Goal: Task Accomplishment & Management: Manage account settings

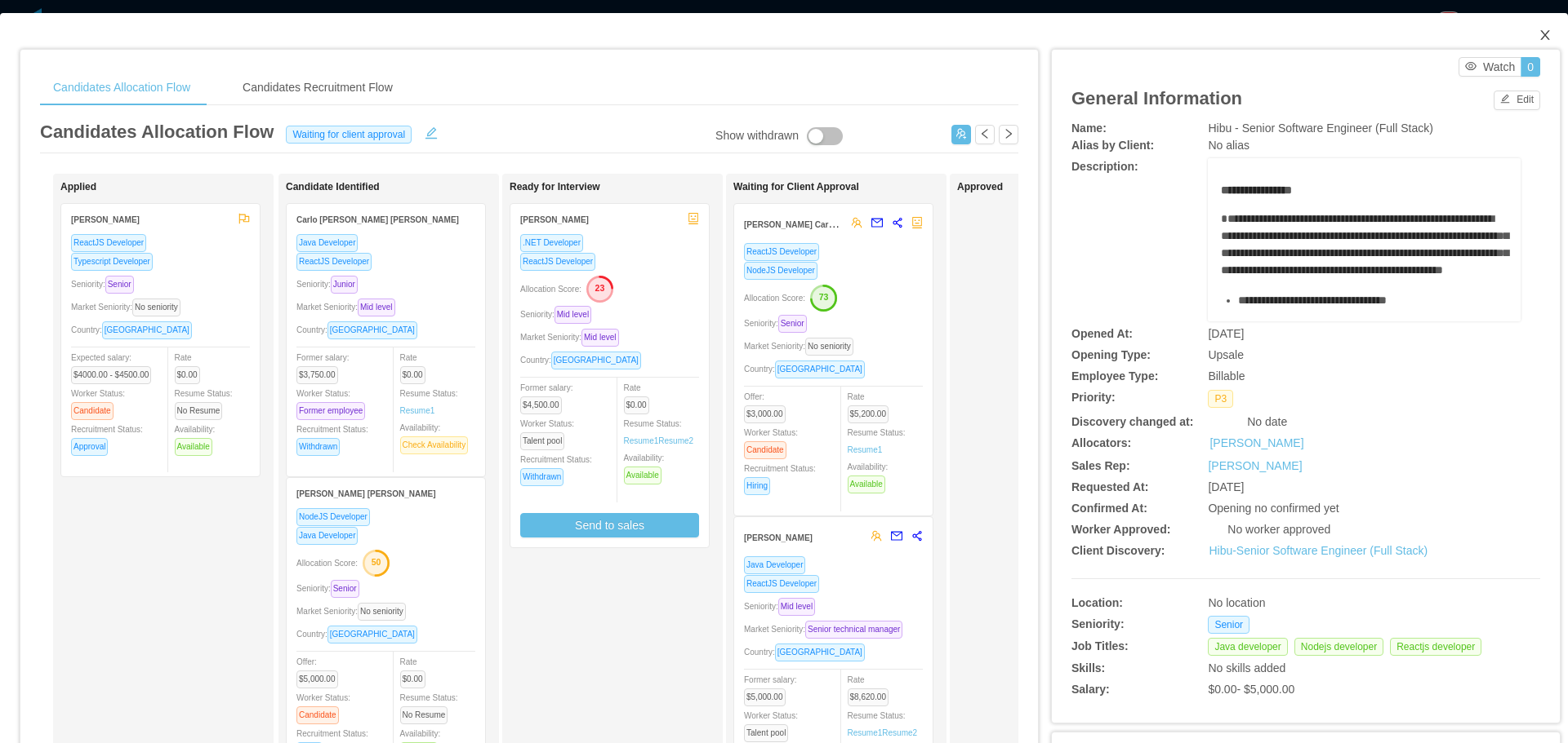
click at [1539, 32] on icon "icon: close" at bounding box center [1545, 35] width 13 height 13
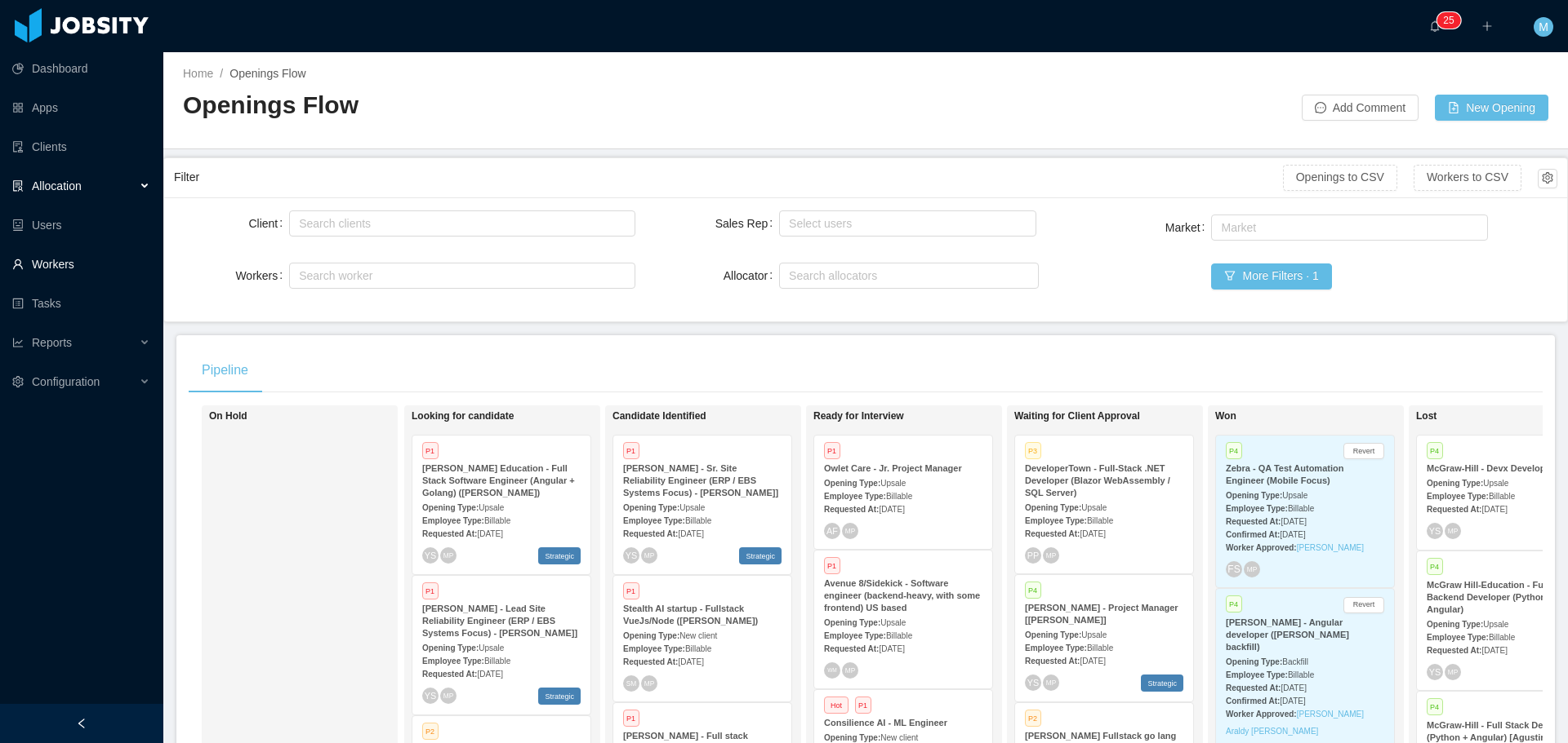
click at [84, 271] on link "Workers" at bounding box center [81, 264] width 138 height 33
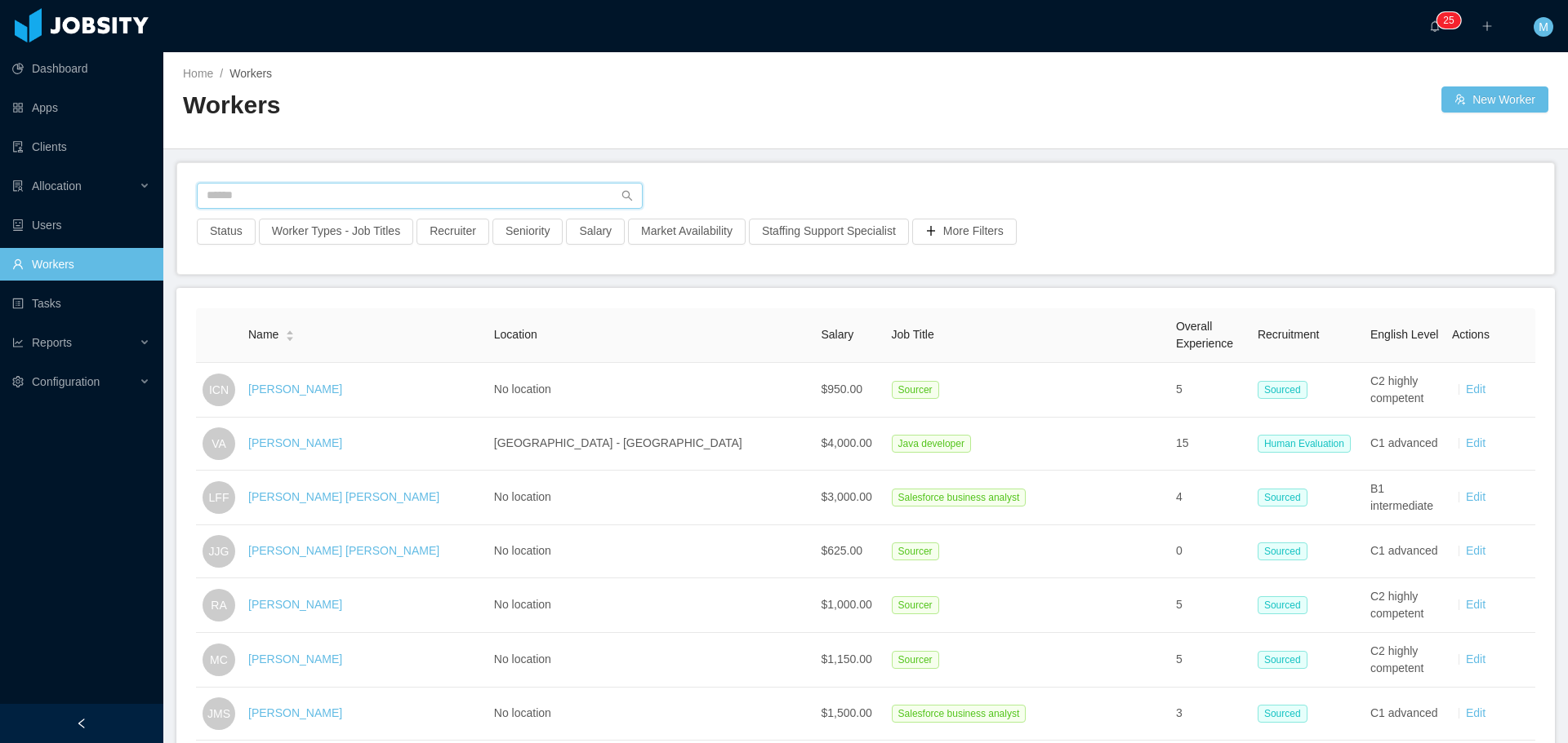
click at [283, 196] on input "text" at bounding box center [419, 195] width 446 height 26
paste input "**********"
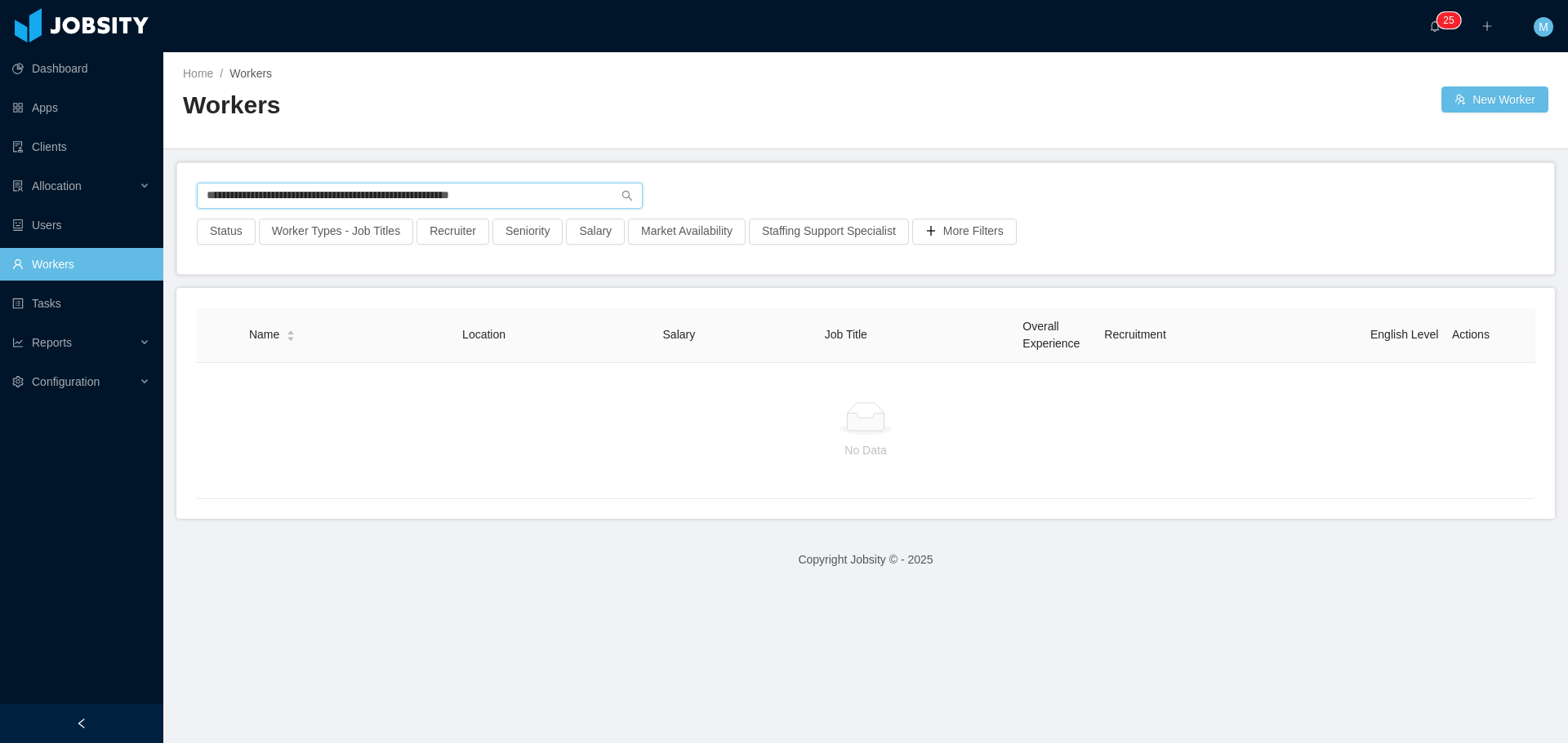
drag, startPoint x: 524, startPoint y: 191, endPoint x: 45, endPoint y: 202, distance: 479.1
click at [45, 203] on section "**********" at bounding box center [784, 371] width 1568 height 743
paste input "text"
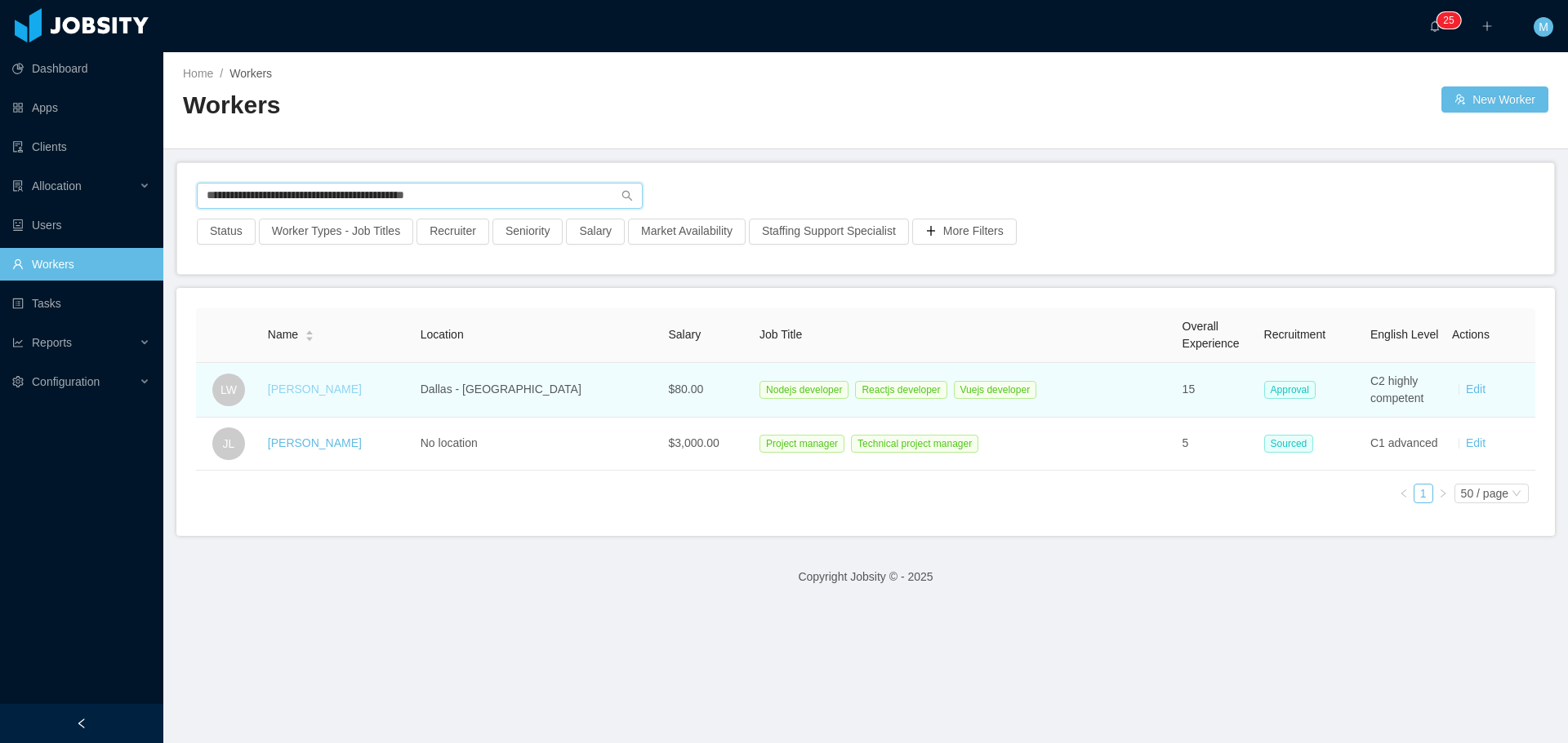
type input "**********"
click at [291, 393] on link "[PERSON_NAME]" at bounding box center [314, 389] width 93 height 13
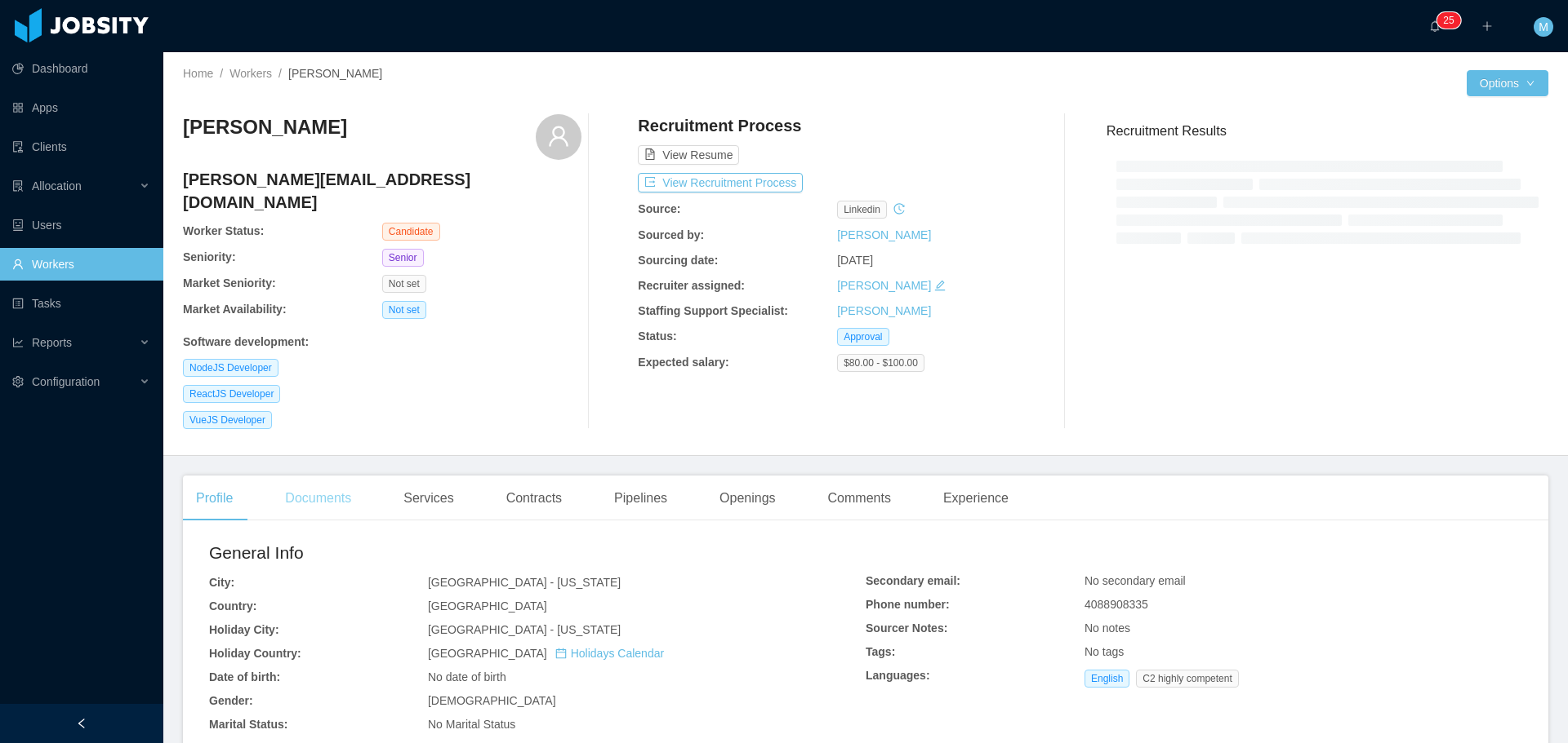
click at [303, 481] on div "Documents" at bounding box center [318, 498] width 93 height 45
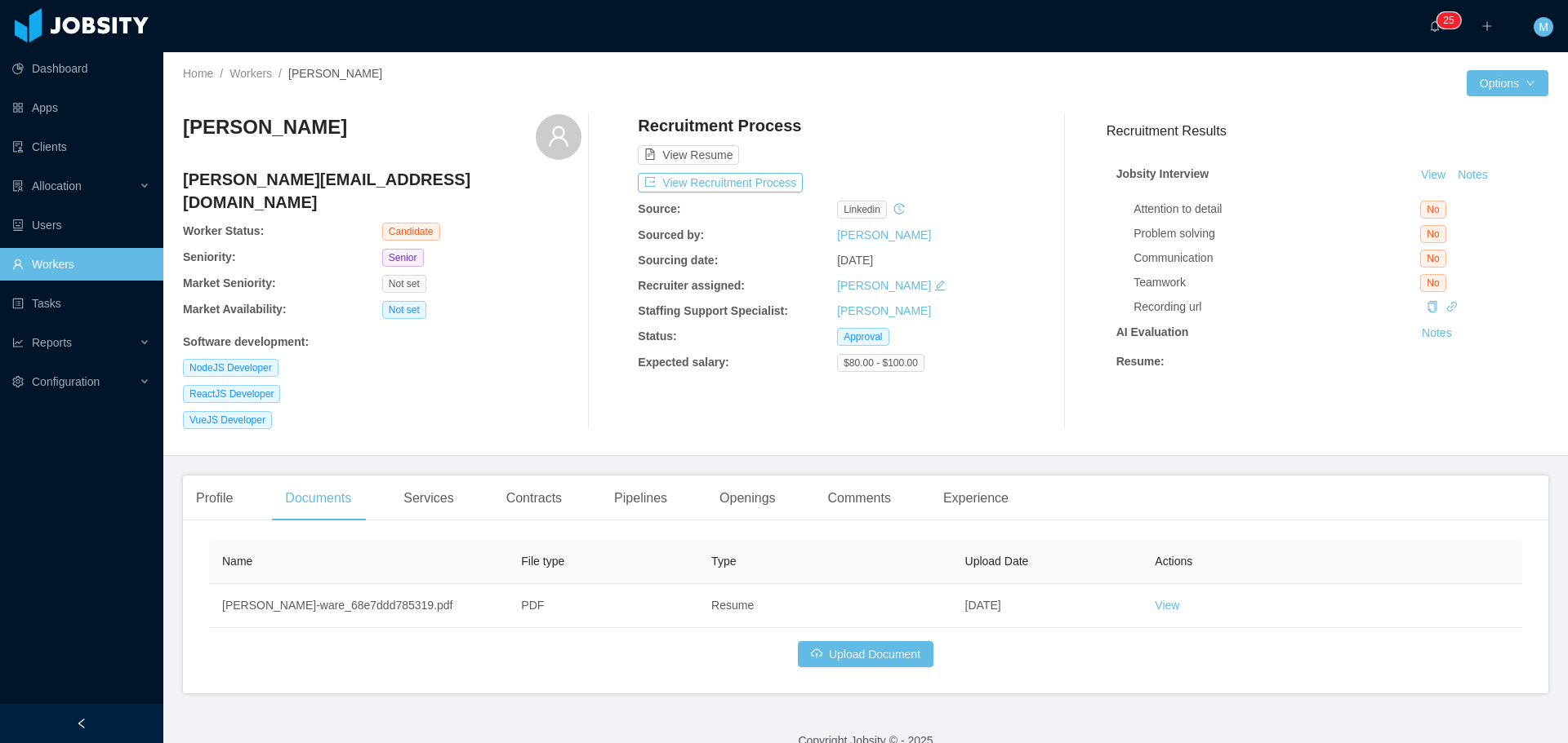
scroll to position [4, 0]
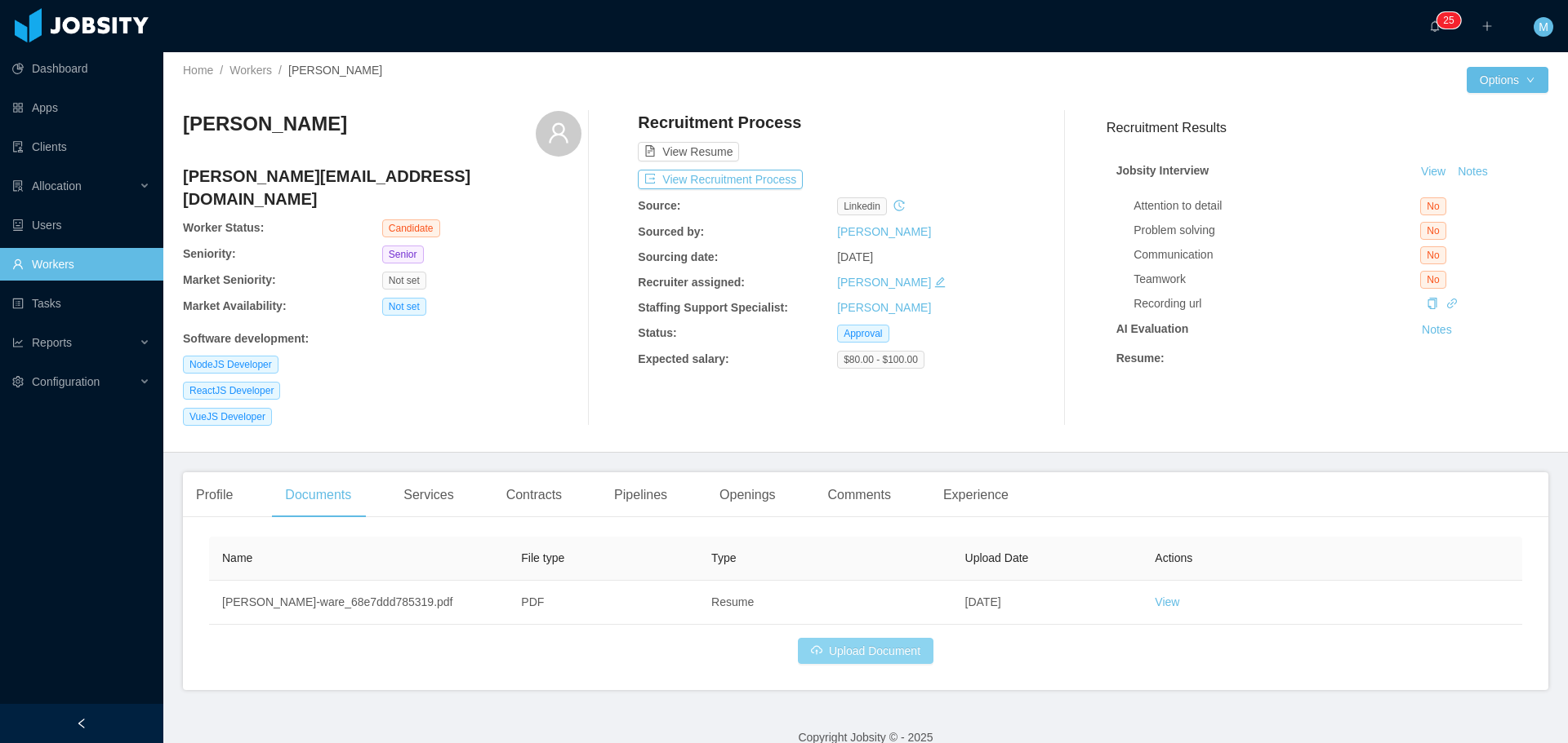
click at [849, 638] on button "Upload Document" at bounding box center [865, 650] width 135 height 26
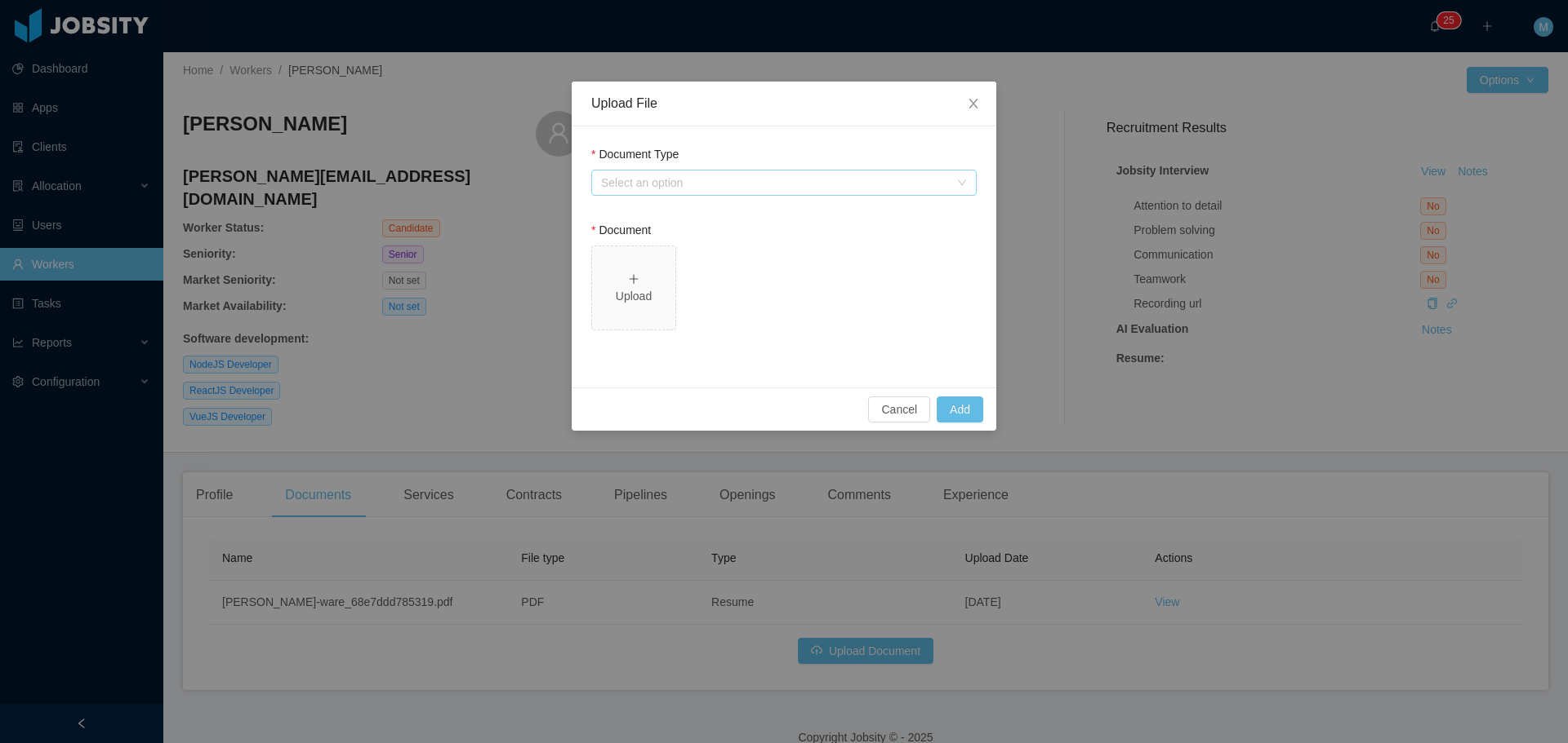
click at [692, 182] on div "Select an option" at bounding box center [775, 182] width 348 height 16
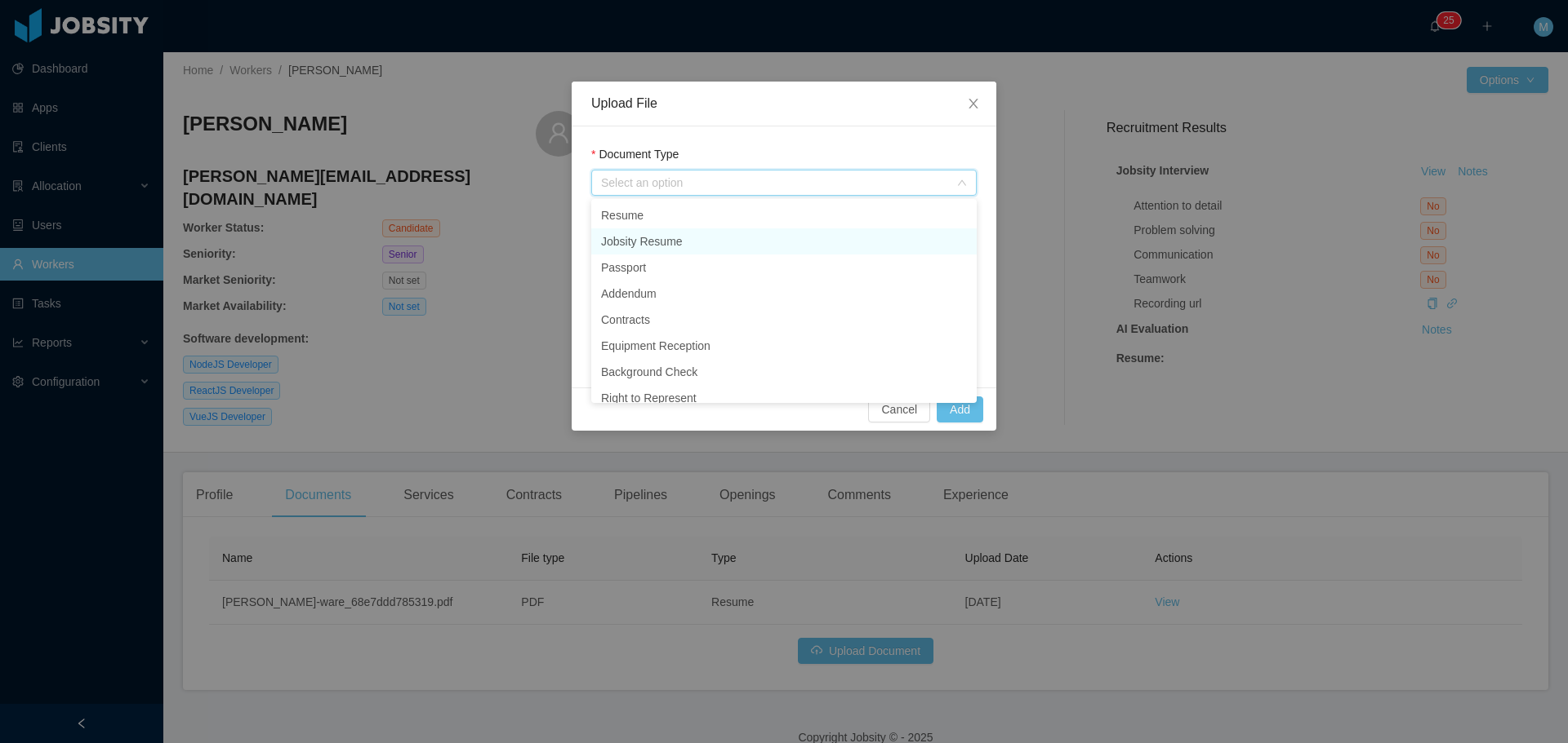
click at [685, 241] on li "Jobsity Resume" at bounding box center [784, 241] width 386 height 26
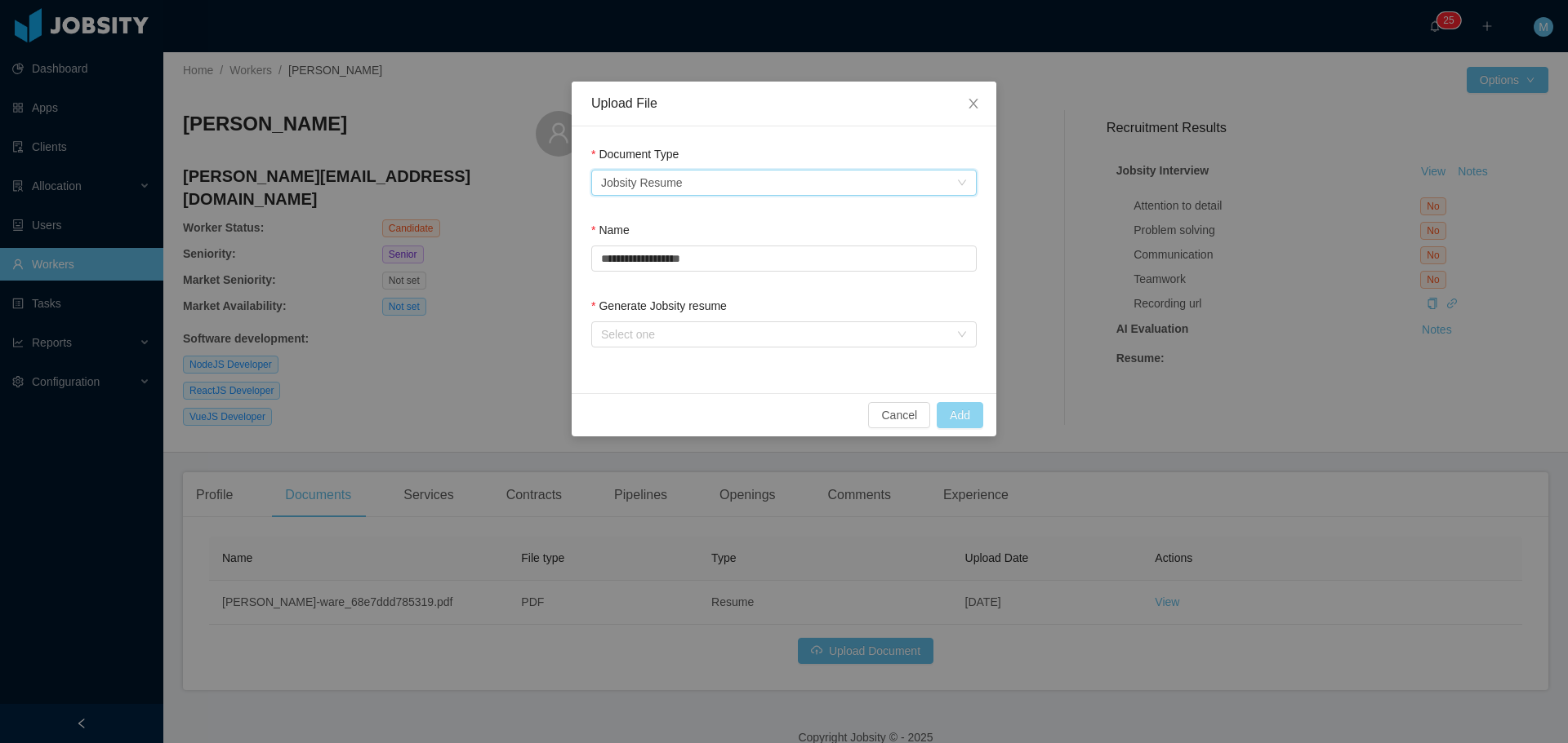
click at [959, 411] on button "Add" at bounding box center [960, 415] width 46 height 26
click at [772, 322] on div "Select one" at bounding box center [778, 335] width 355 height 25
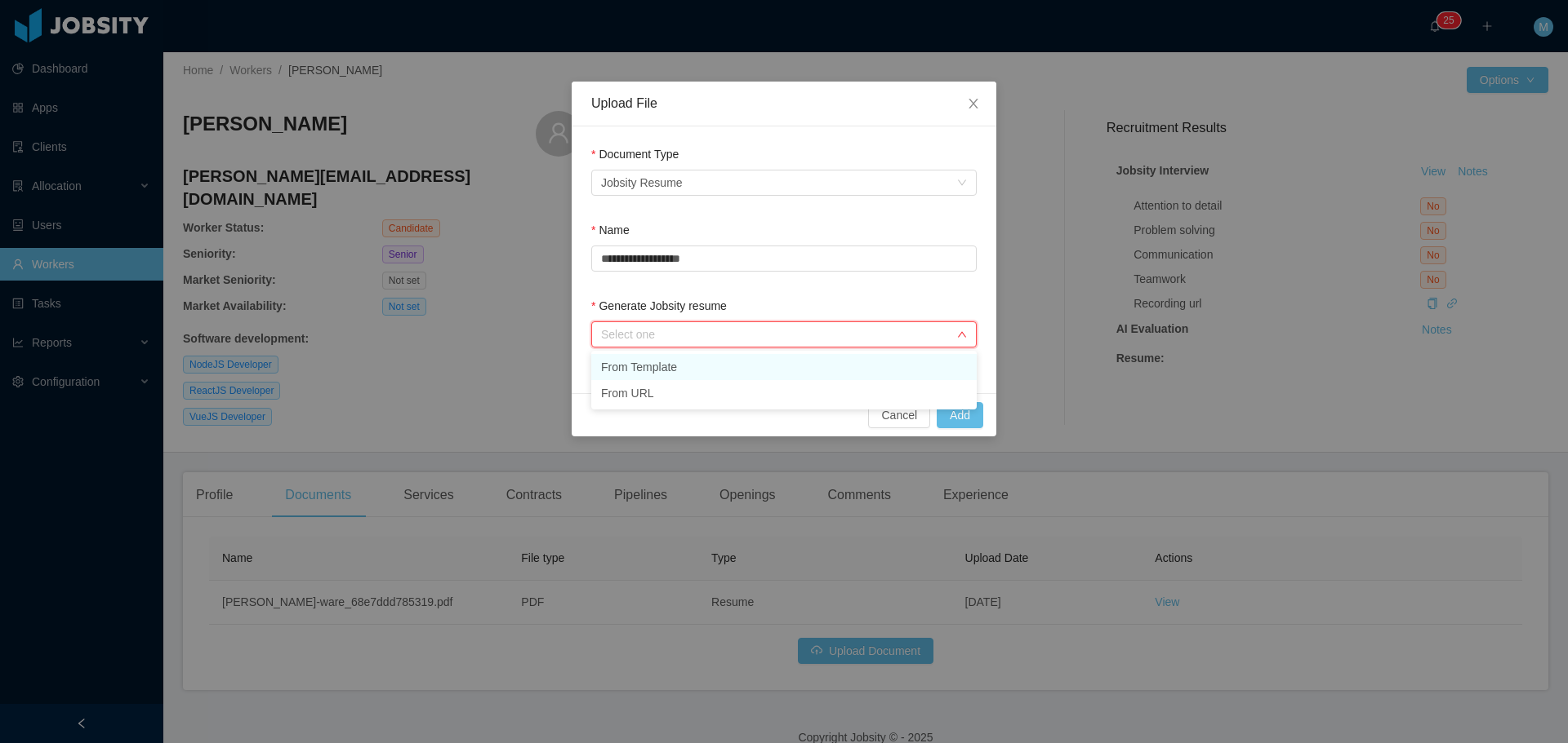
click at [702, 367] on li "From Template" at bounding box center [784, 367] width 386 height 26
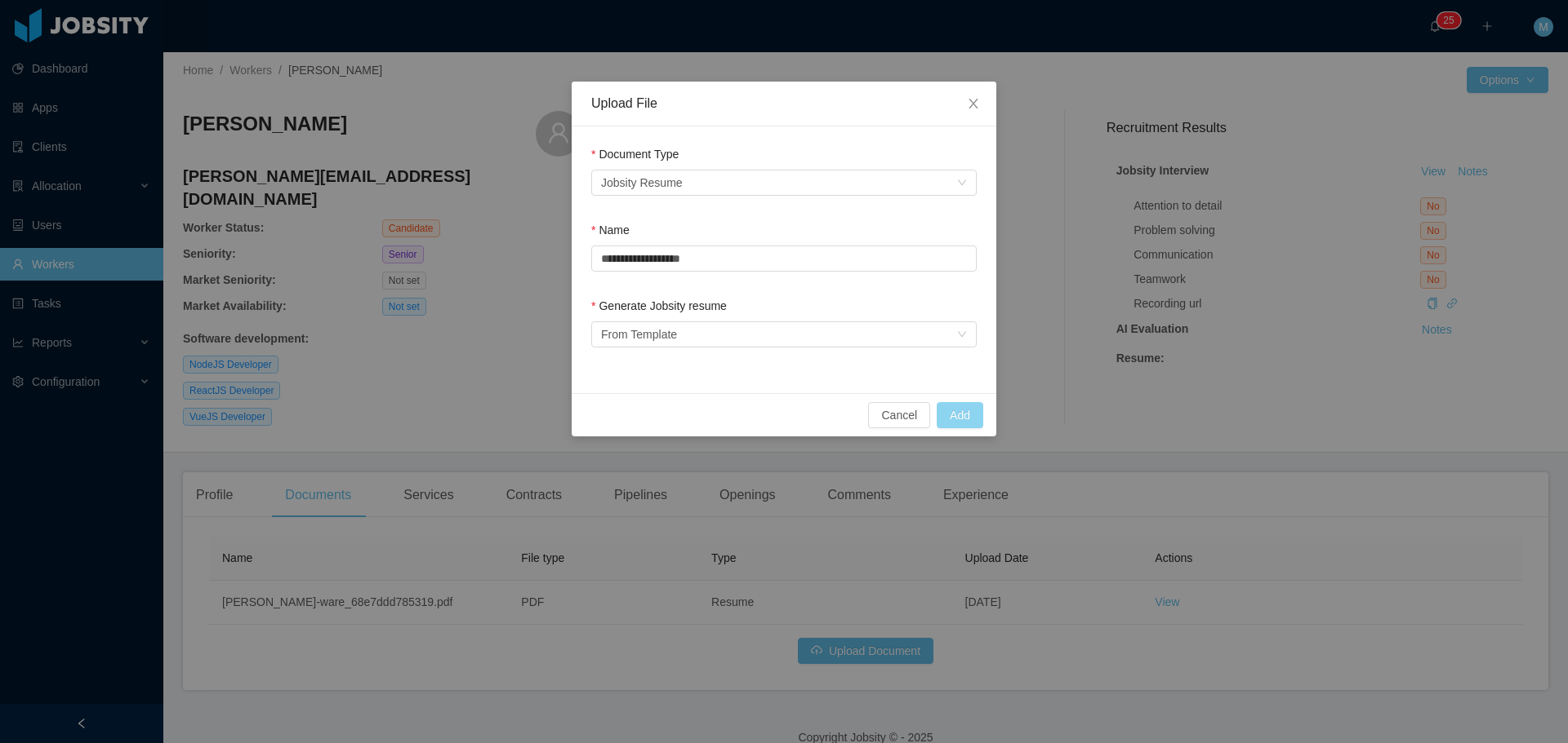
click at [949, 408] on button "Add" at bounding box center [960, 415] width 46 height 26
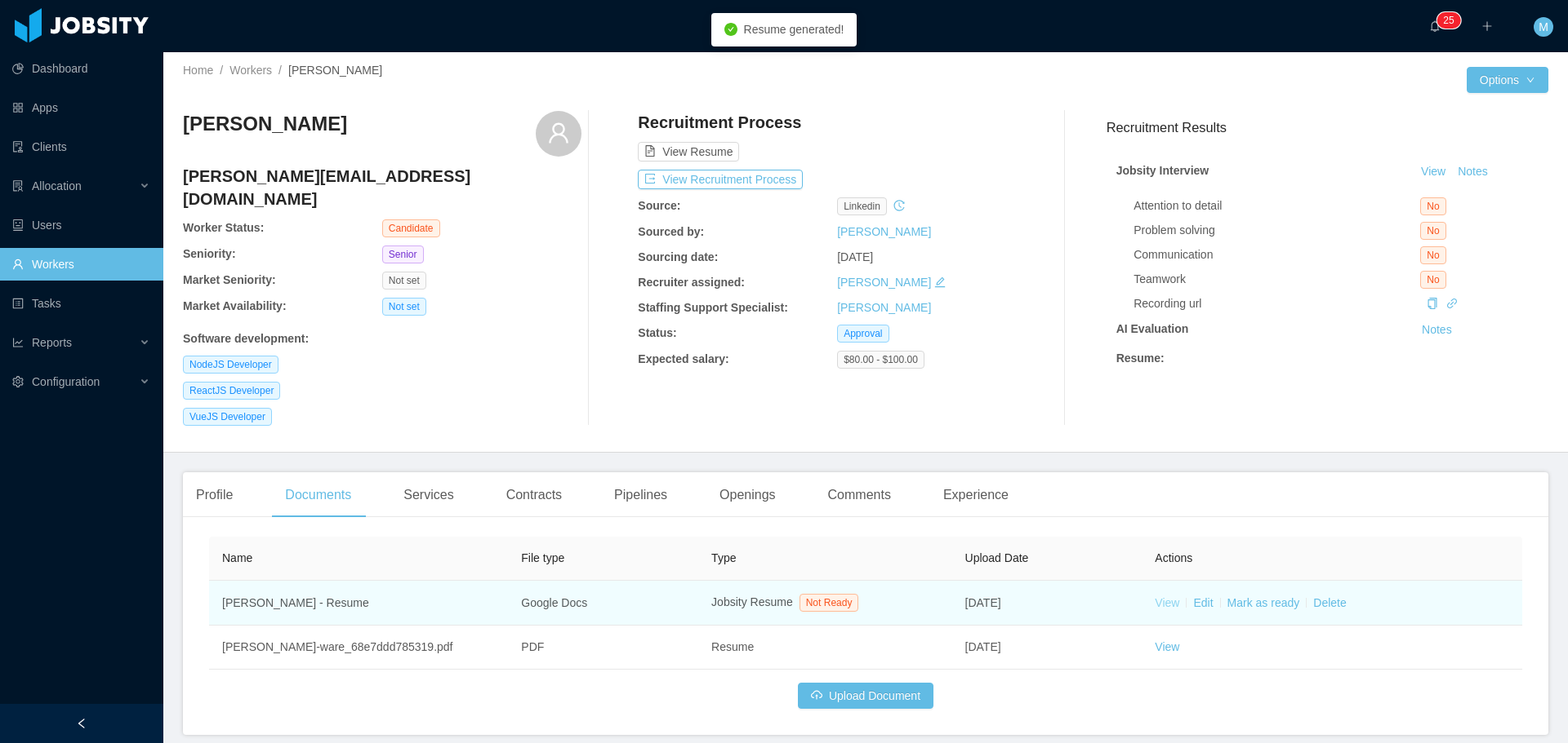
click at [1157, 596] on link "View" at bounding box center [1167, 602] width 25 height 13
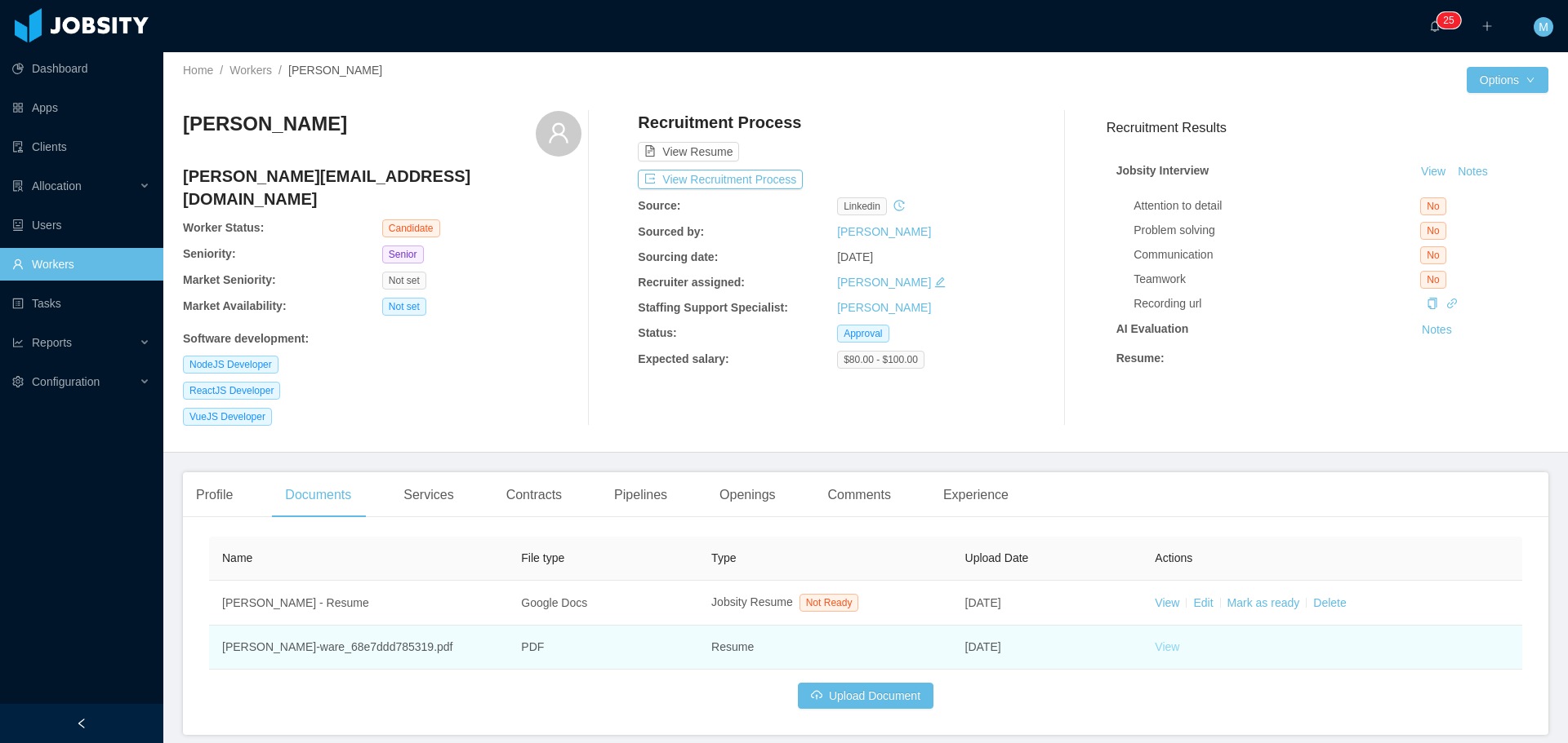
click at [1161, 641] on link "View" at bounding box center [1167, 647] width 25 height 13
